Goal: Information Seeking & Learning: Learn about a topic

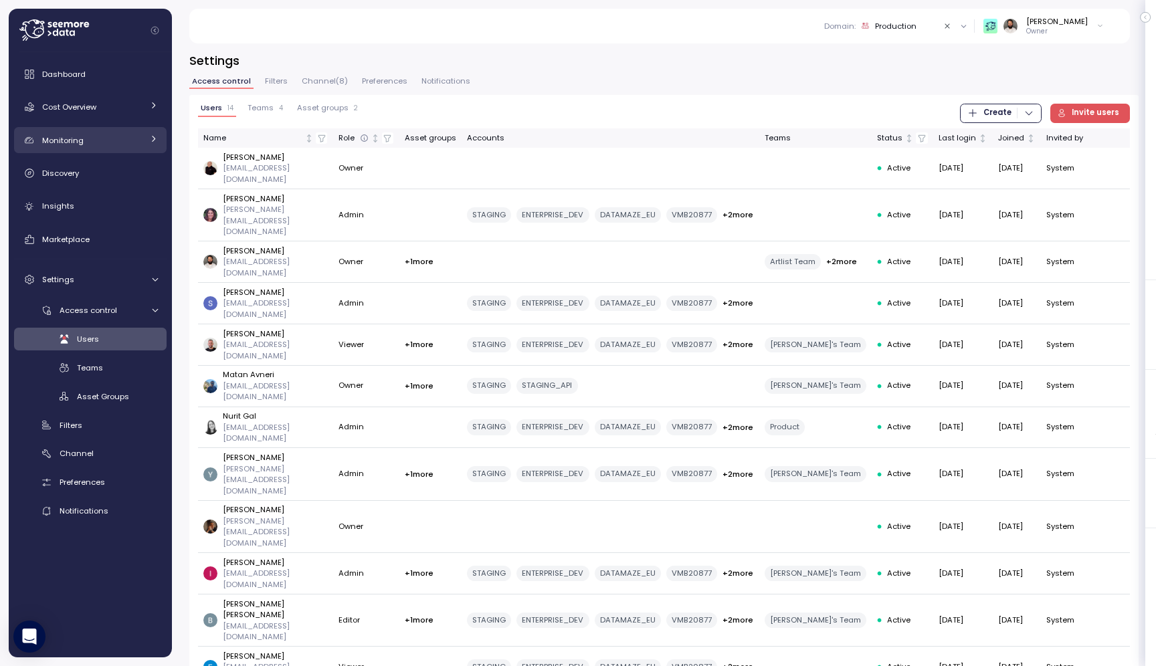
click at [126, 144] on div "Monitoring" at bounding box center [92, 140] width 100 height 13
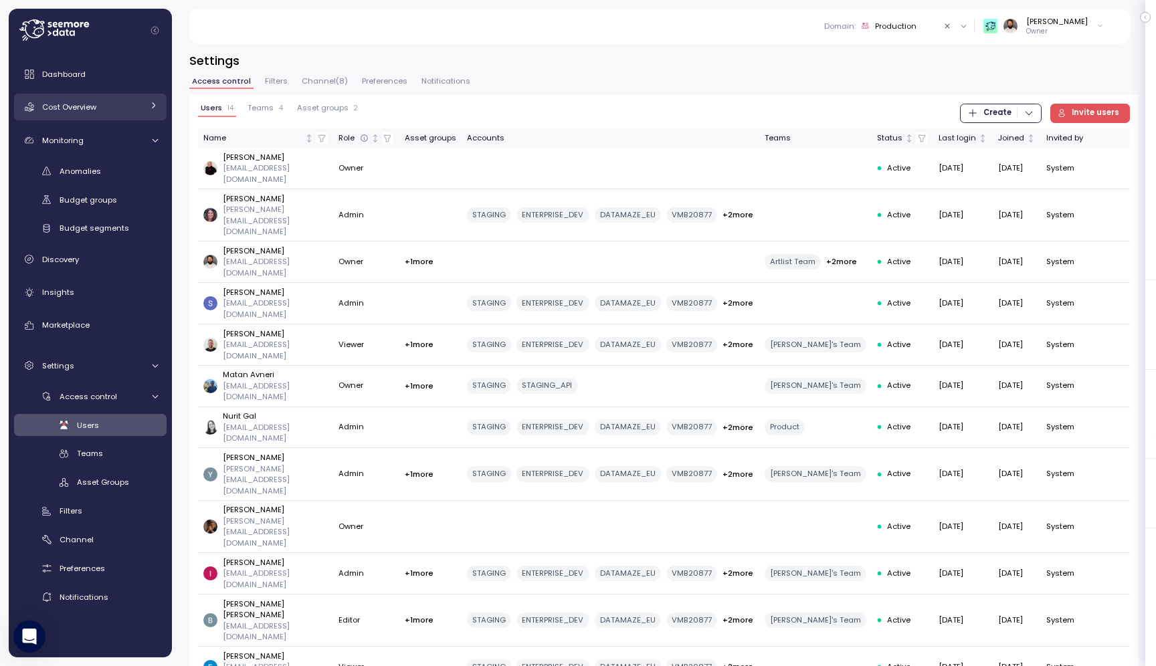
click at [126, 113] on div "Cost Overview" at bounding box center [92, 106] width 100 height 13
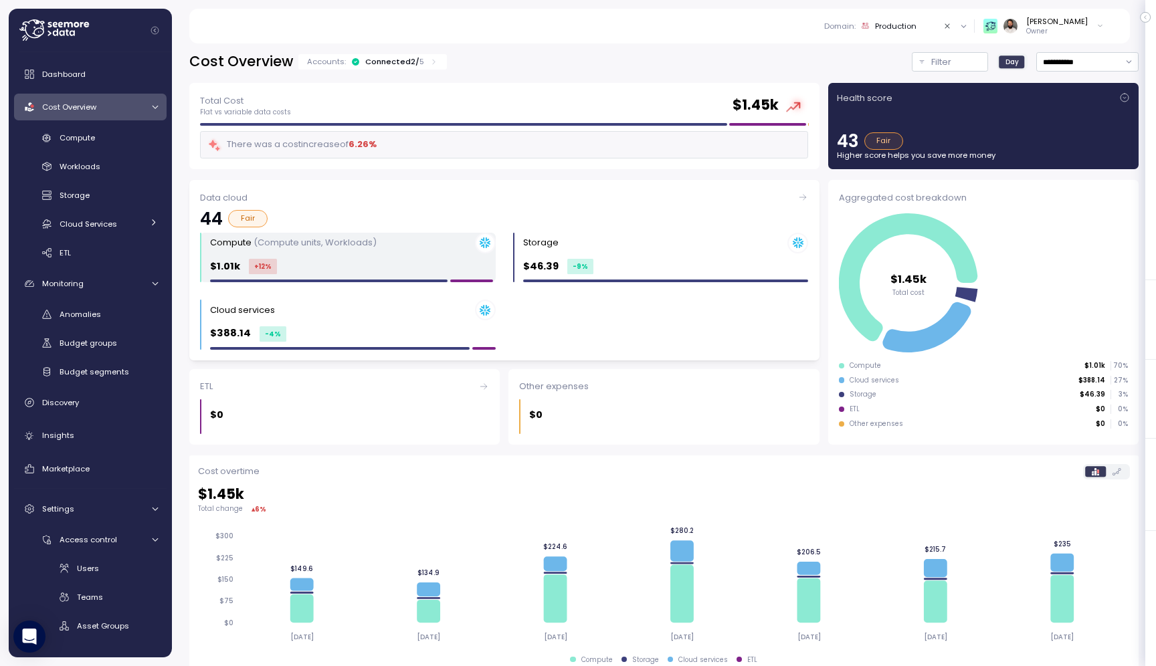
click at [431, 255] on div "Compute (Compute units, Workloads) $1.01k +12 %" at bounding box center [353, 258] width 286 height 50
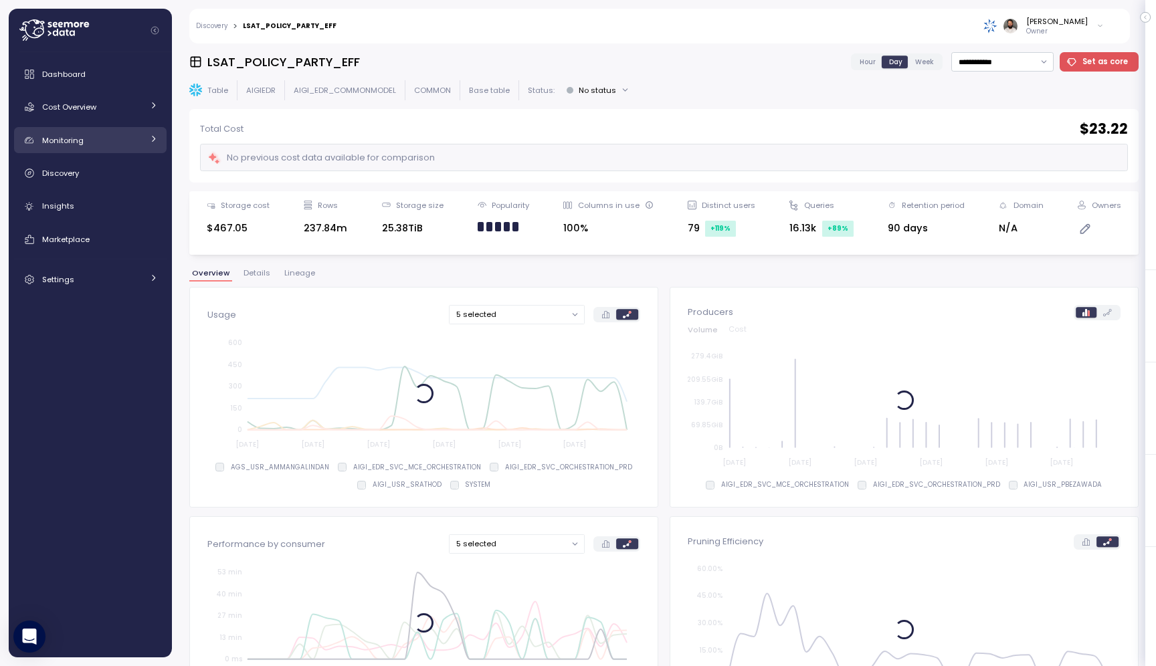
scroll to position [80, 0]
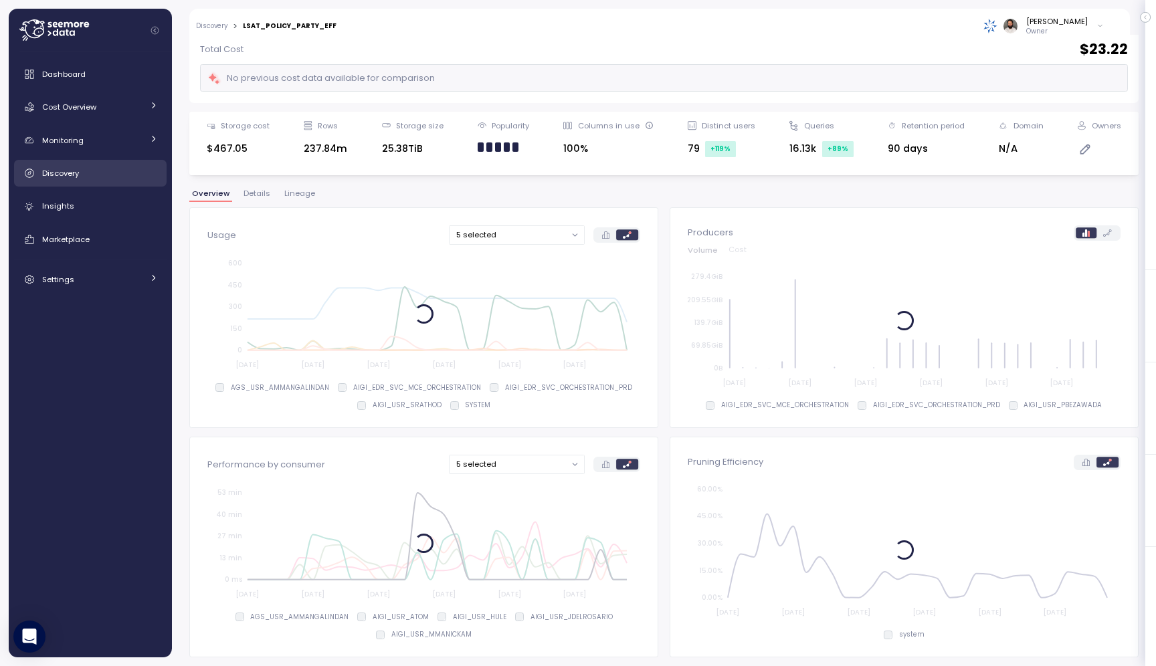
click at [82, 179] on div "Discovery" at bounding box center [100, 173] width 116 height 13
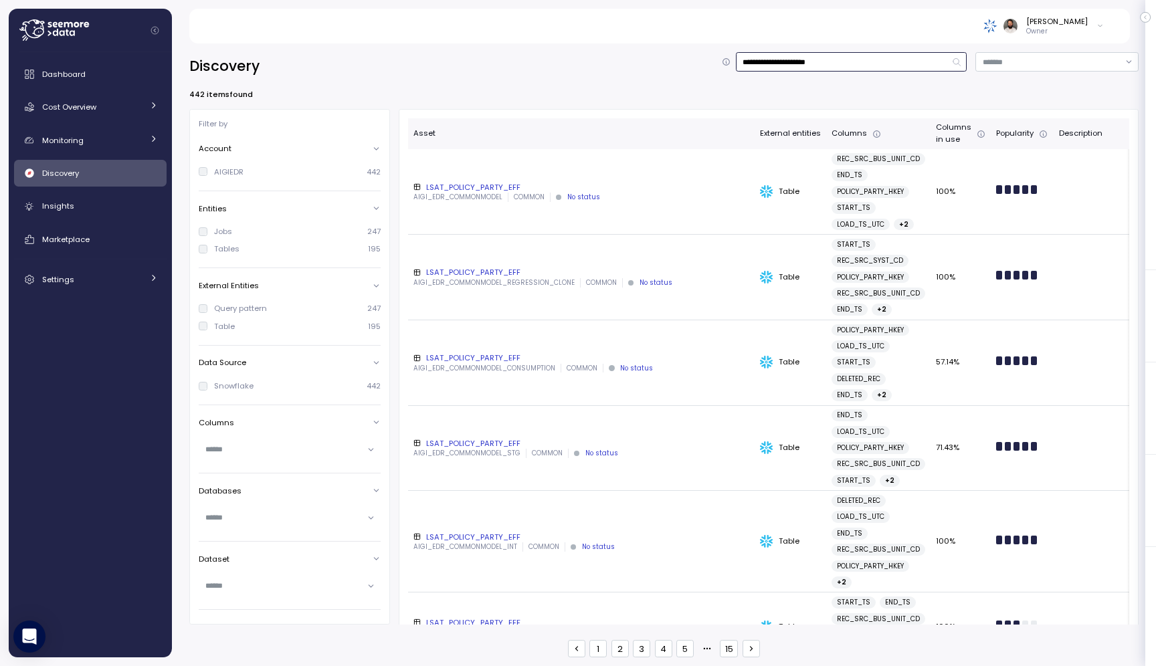
click at [772, 62] on input "**********" at bounding box center [851, 61] width 231 height 19
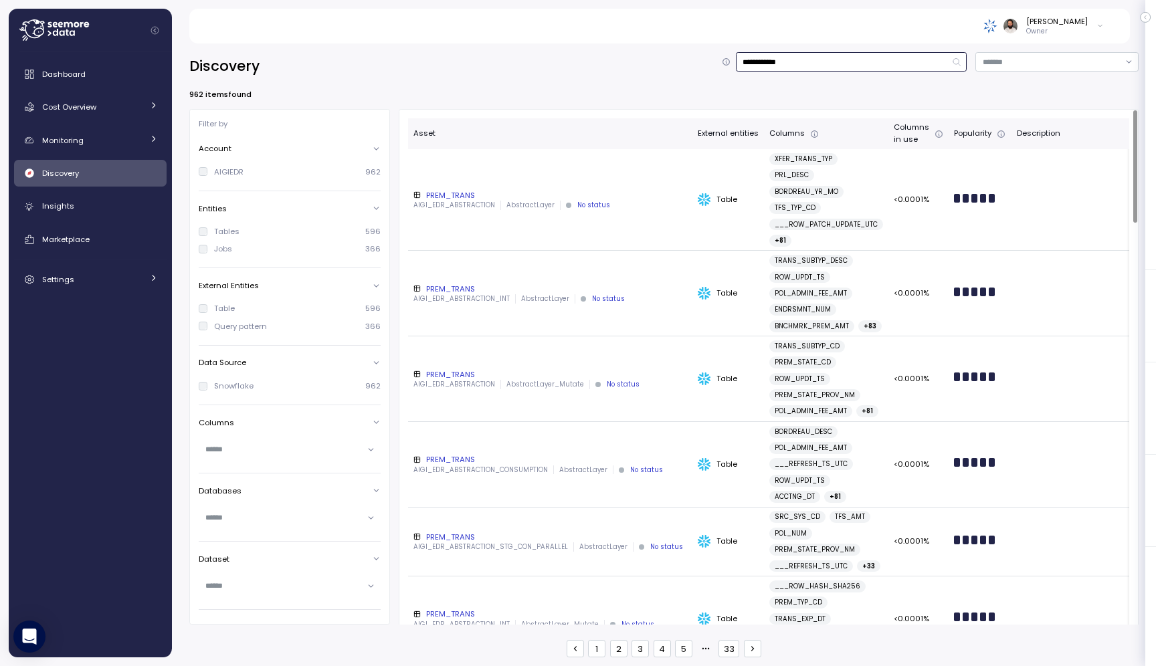
type input "**********"
click at [549, 195] on div "PREM_TRANS" at bounding box center [550, 195] width 274 height 11
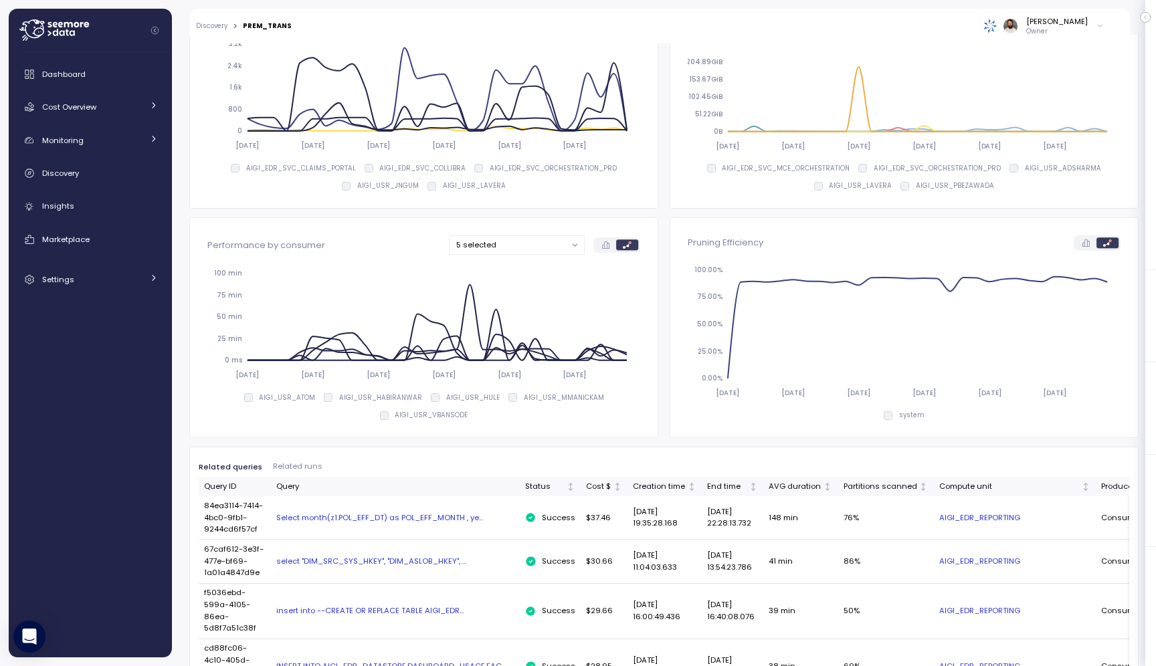
scroll to position [59, 0]
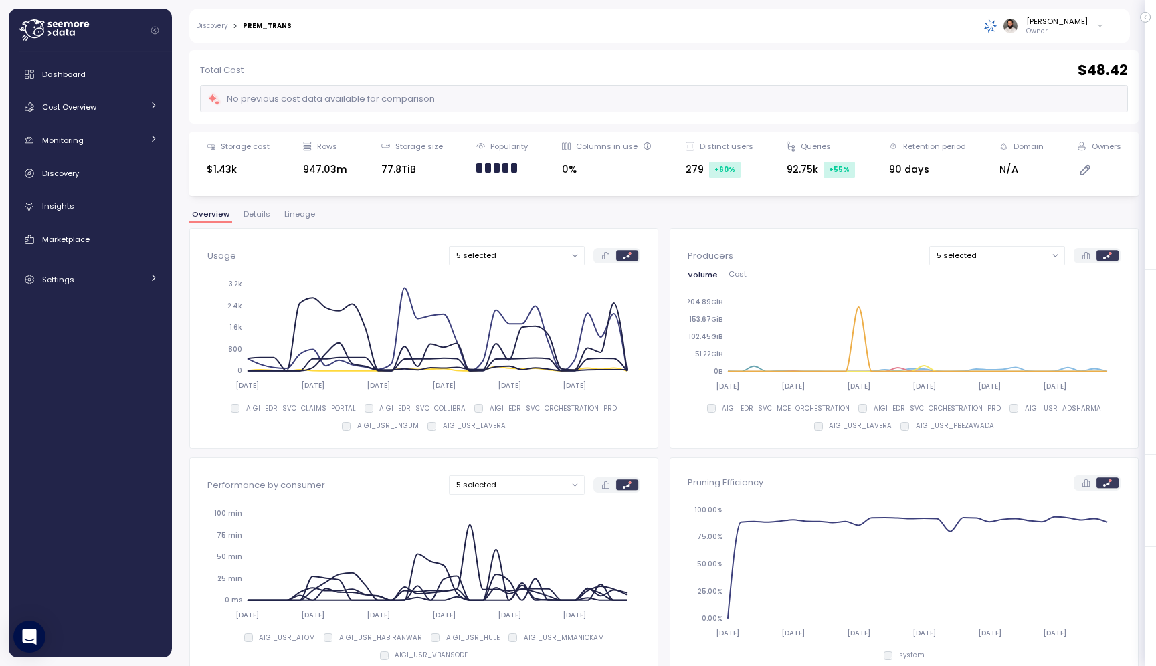
click at [284, 217] on span "Lineage" at bounding box center [299, 214] width 31 height 7
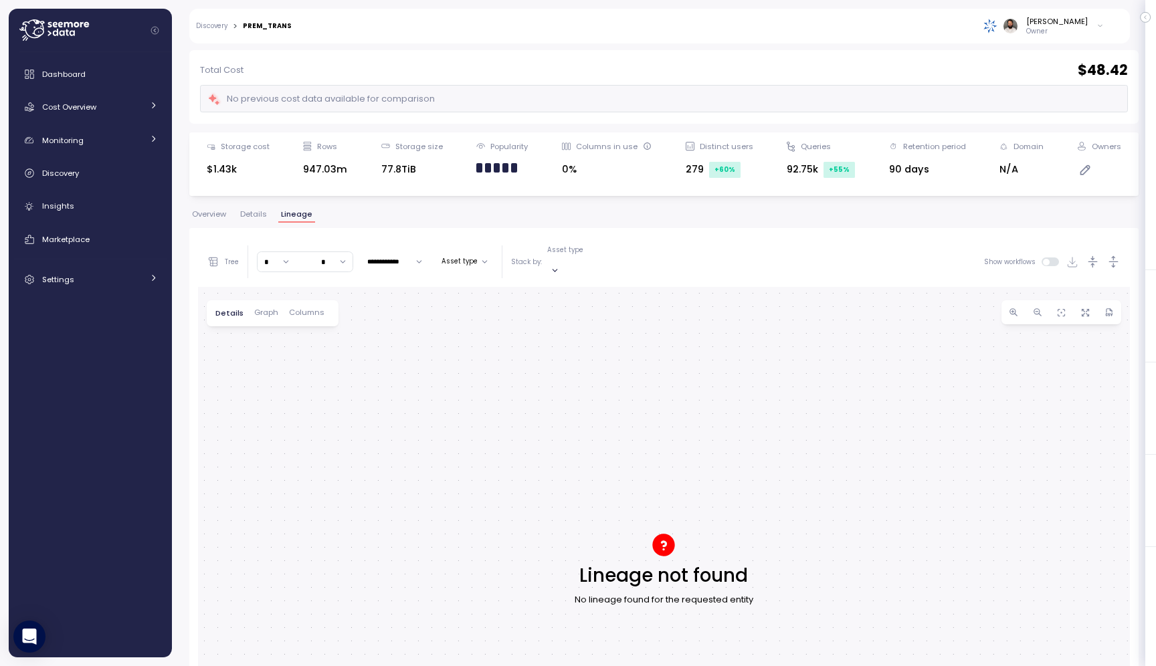
click at [255, 211] on span "Details" at bounding box center [253, 214] width 27 height 7
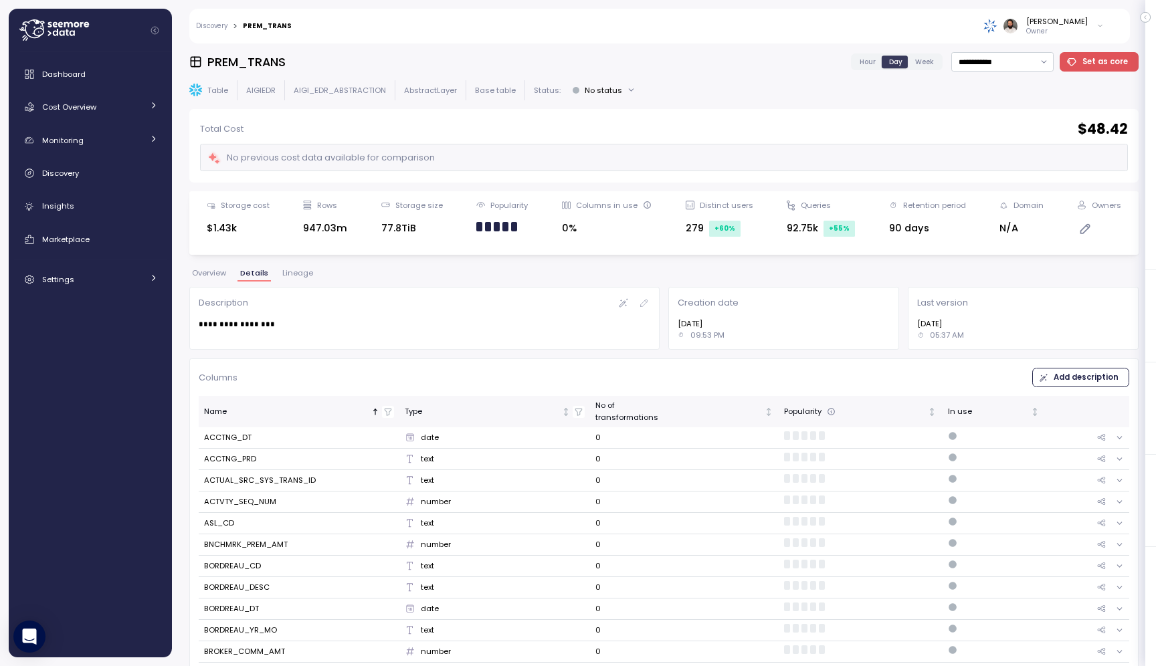
click at [219, 271] on span "Overview" at bounding box center [209, 272] width 34 height 7
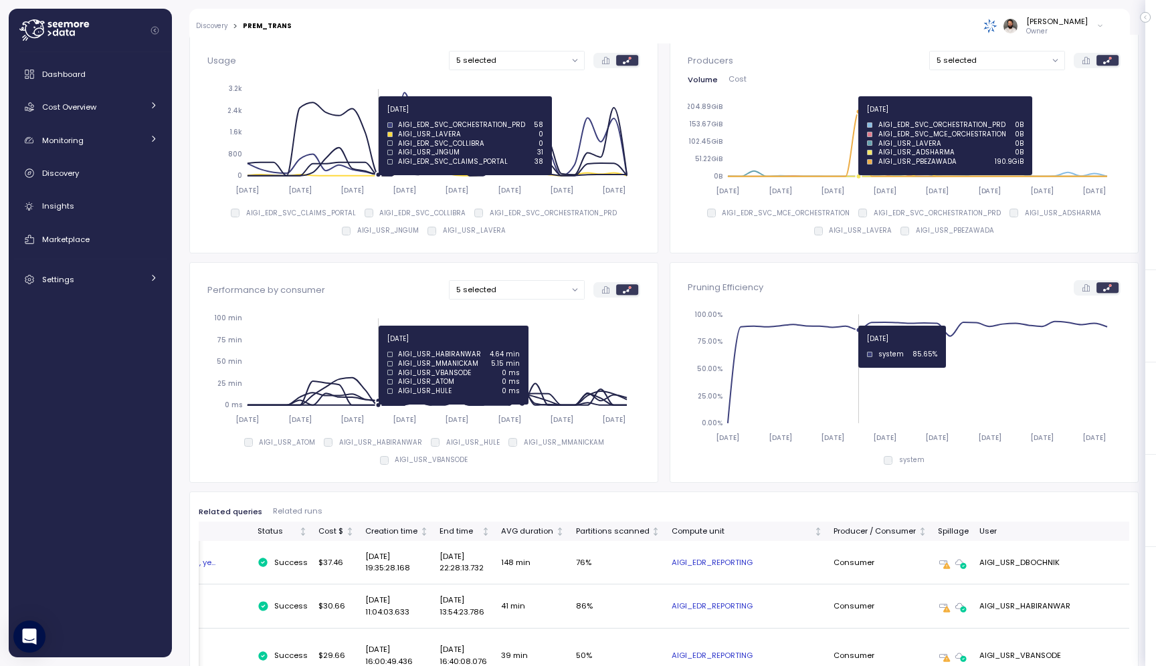
scroll to position [238, 0]
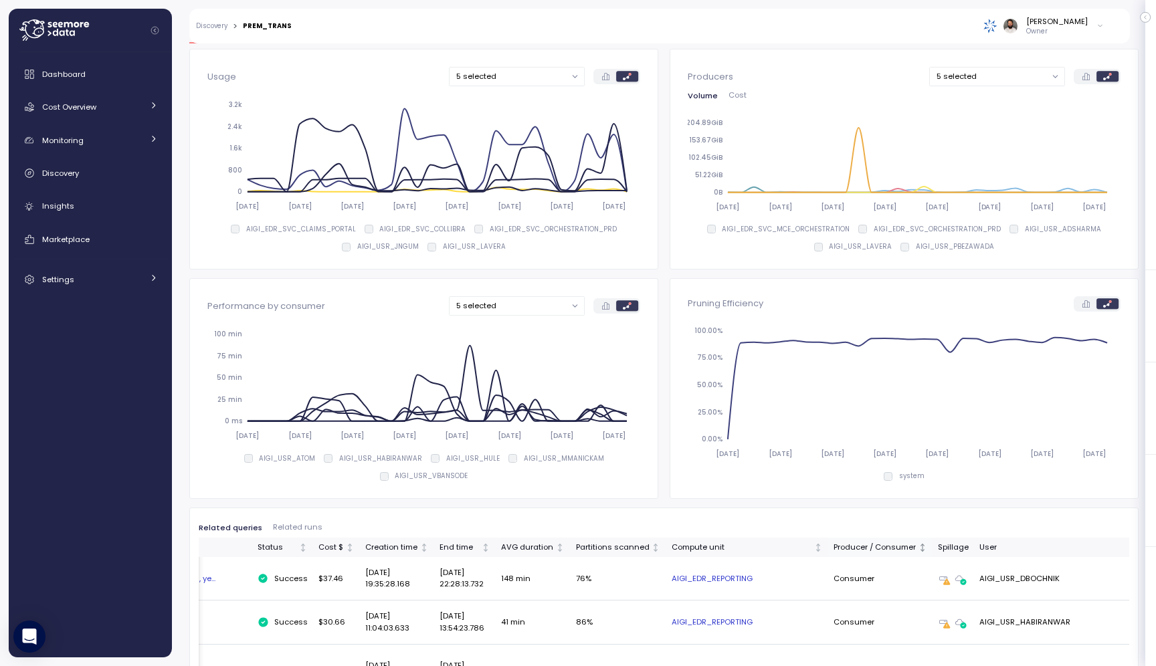
click at [851, 546] on div "Producer / Consumer" at bounding box center [874, 548] width 82 height 12
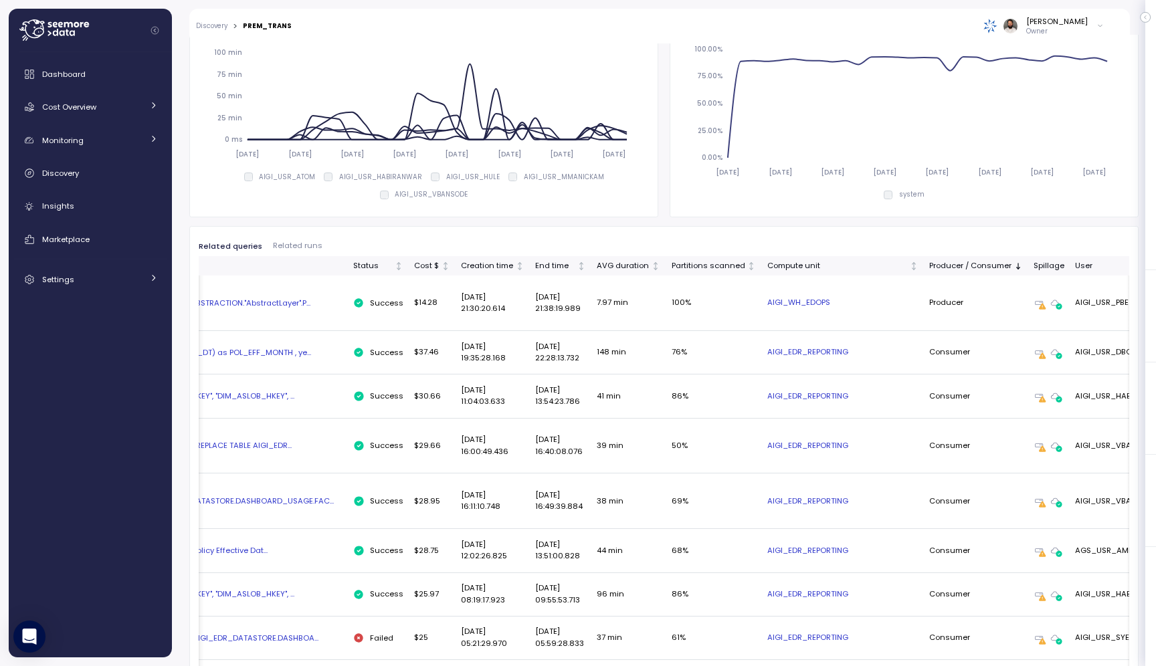
scroll to position [0, 0]
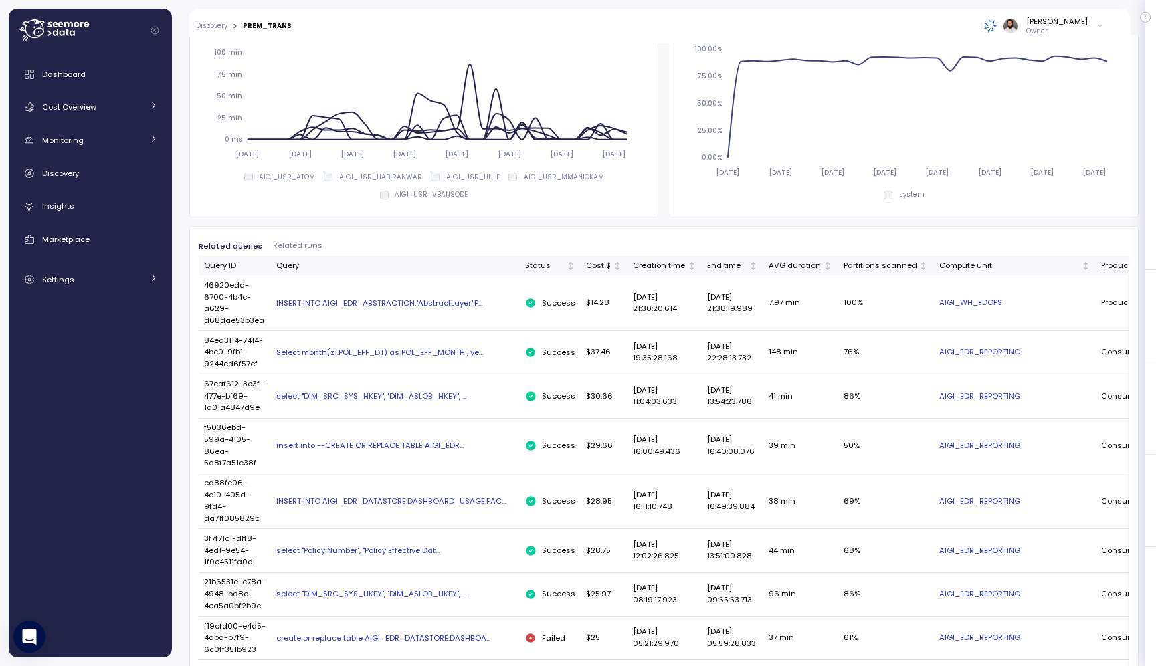
click at [450, 300] on div "INSERT INTO AIGI_EDR_ABSTRACTION."AbstractLayer".P..." at bounding box center [395, 303] width 238 height 11
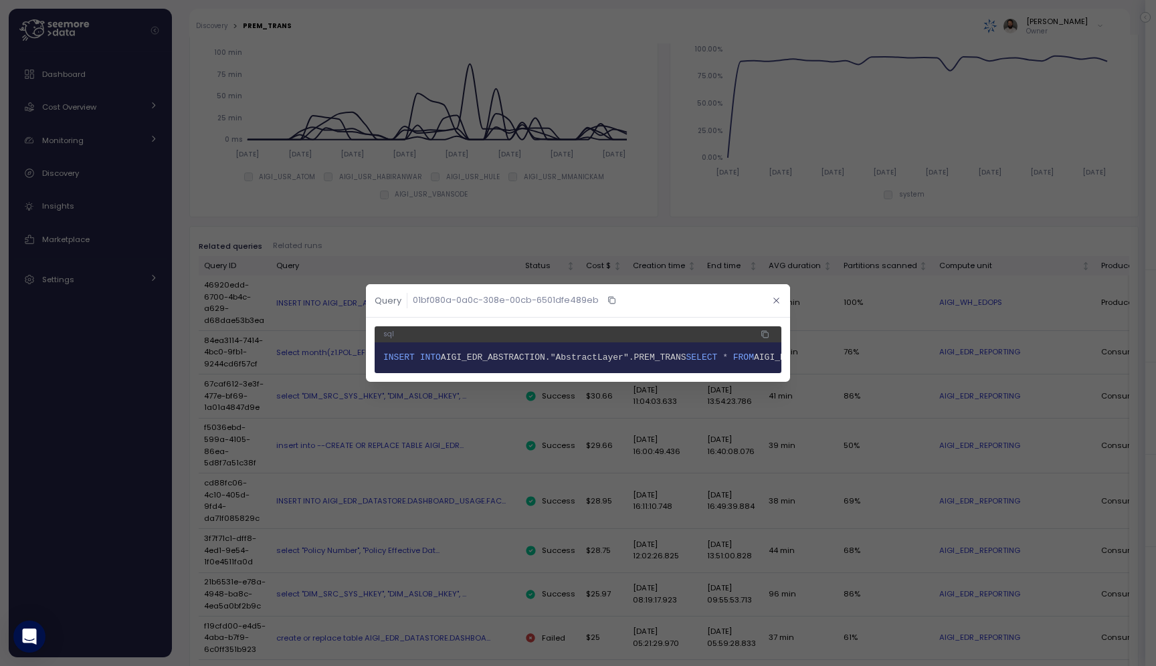
click at [776, 304] on icon "button" at bounding box center [776, 300] width 9 height 9
